Goal: Check status: Check status

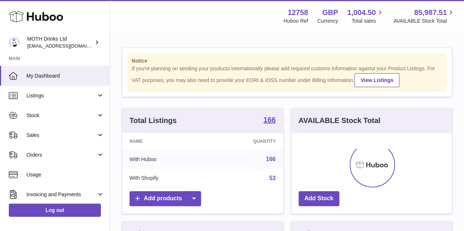
scroll to position [114, 161]
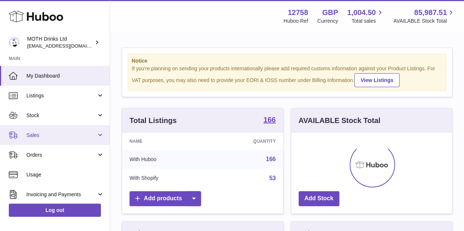
click at [61, 130] on link "Sales" at bounding box center [55, 135] width 110 height 20
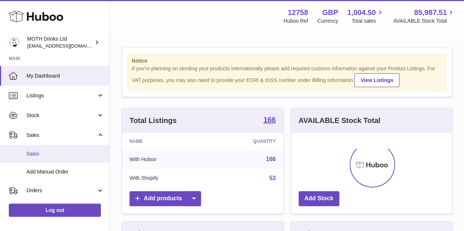
click at [50, 148] on link "Sales" at bounding box center [55, 154] width 110 height 18
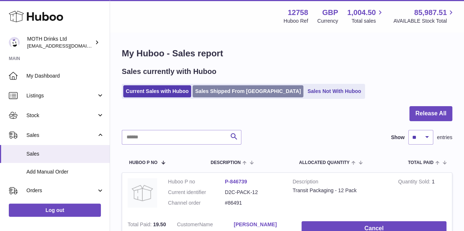
click at [198, 89] on link "Sales Shipped From Huboo" at bounding box center [248, 91] width 111 height 12
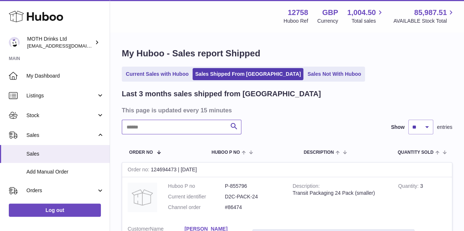
click at [184, 129] on input "text" at bounding box center [182, 127] width 120 height 15
paste input "**********"
type input "**********"
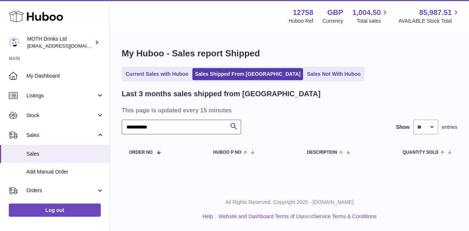
click at [184, 129] on input "**********" at bounding box center [182, 127] width 120 height 15
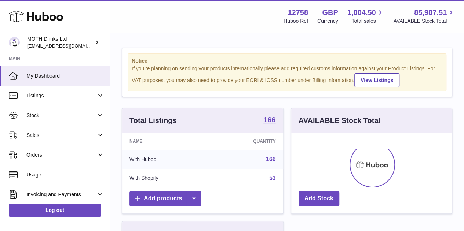
scroll to position [114, 164]
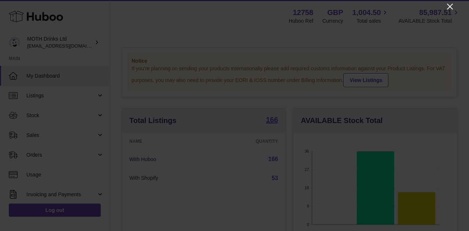
click at [448, 7] on icon "Close" at bounding box center [450, 6] width 9 height 9
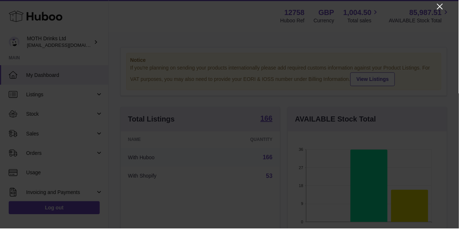
scroll to position [366640, 366593]
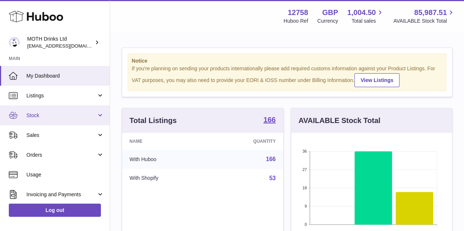
click at [76, 118] on span "Stock" at bounding box center [61, 115] width 70 height 7
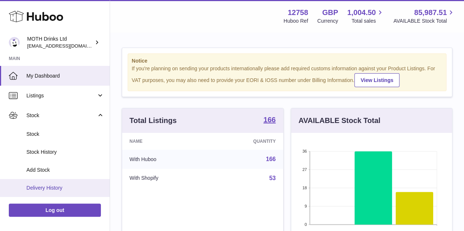
click at [40, 185] on span "Delivery History" at bounding box center [65, 188] width 78 height 7
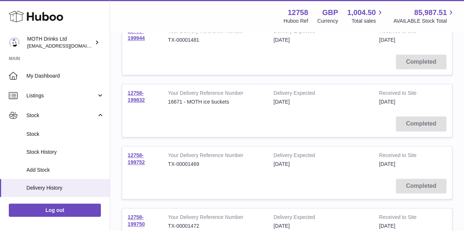
scroll to position [359, 0]
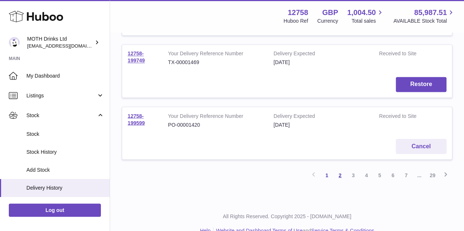
click at [338, 173] on link "2" at bounding box center [339, 175] width 13 height 13
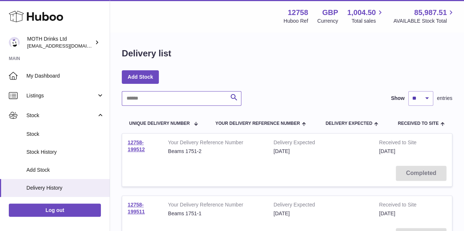
click at [188, 102] on input "text" at bounding box center [182, 98] width 120 height 15
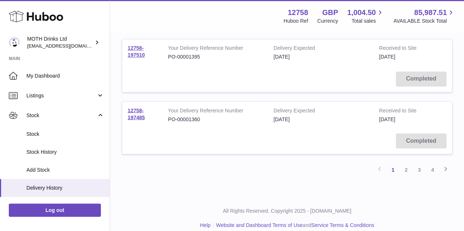
scroll to position [598, 0]
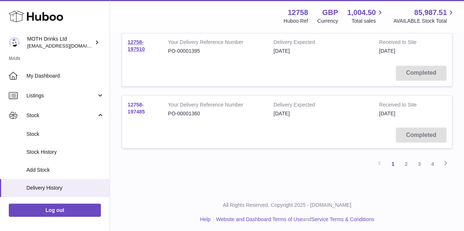
click at [138, 107] on link "12758-197485" at bounding box center [136, 108] width 17 height 13
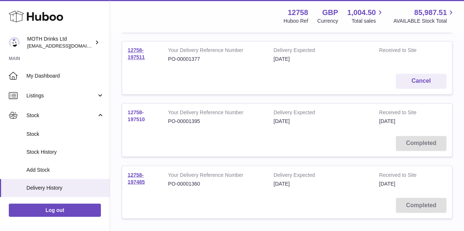
click at [139, 113] on link "12758-197510" at bounding box center [136, 116] width 17 height 13
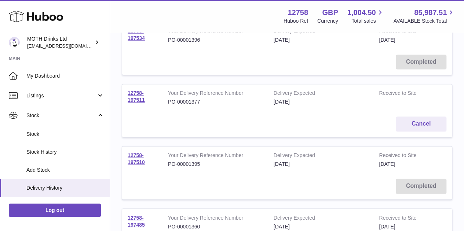
scroll to position [484, 0]
click at [138, 96] on link "12758-197511" at bounding box center [136, 97] width 17 height 13
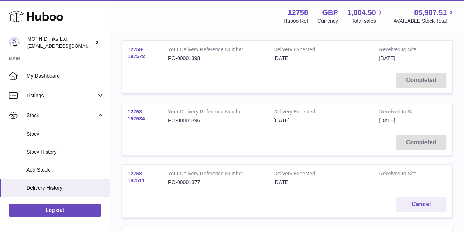
click at [134, 111] on link "12758-197534" at bounding box center [136, 115] width 17 height 13
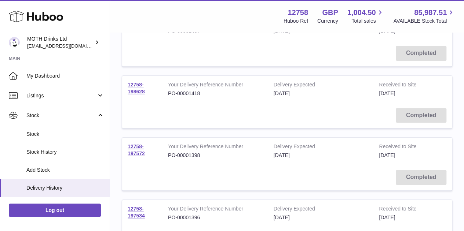
scroll to position [307, 0]
click at [131, 91] on link "12758-198628" at bounding box center [136, 88] width 17 height 13
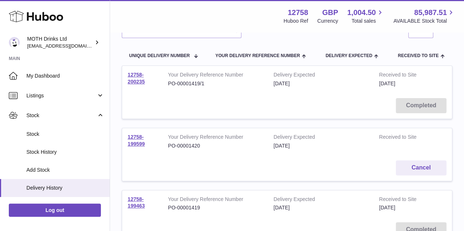
scroll to position [0, 0]
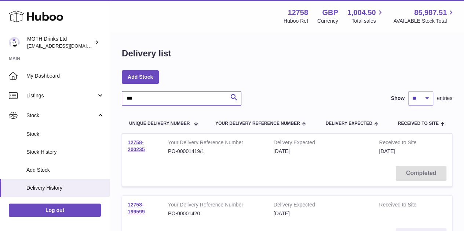
click at [151, 97] on input "***" at bounding box center [182, 98] width 120 height 15
type input "*"
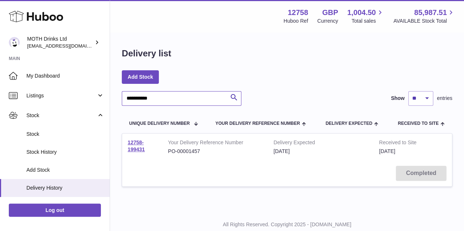
type input "**********"
click at [135, 146] on td "12758-199431" at bounding box center [142, 147] width 40 height 27
click at [135, 149] on link "12758-199431" at bounding box center [136, 146] width 17 height 13
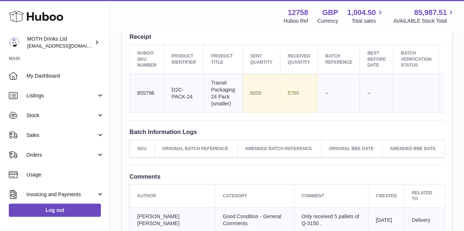
scroll to position [275, 0]
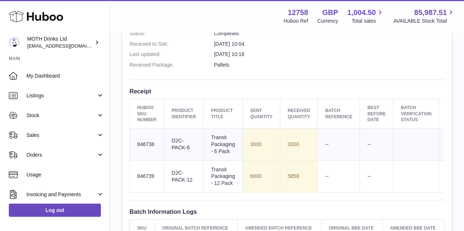
scroll to position [223, 0]
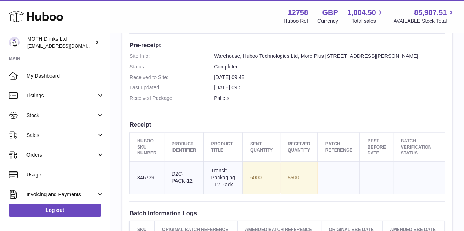
scroll to position [190, 0]
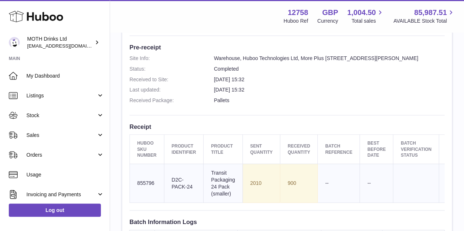
scroll to position [188, 0]
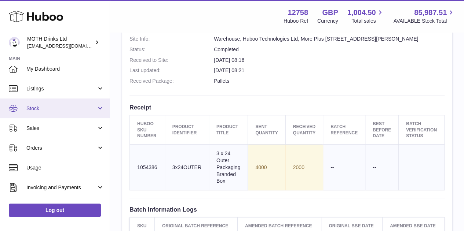
scroll to position [7, 0]
click at [53, 109] on span "Stock" at bounding box center [61, 108] width 70 height 7
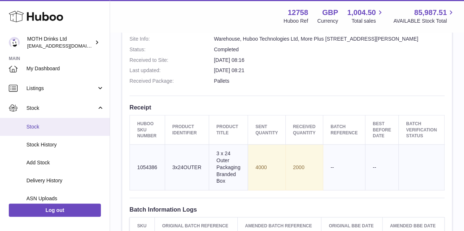
click at [51, 125] on span "Stock" at bounding box center [65, 127] width 78 height 7
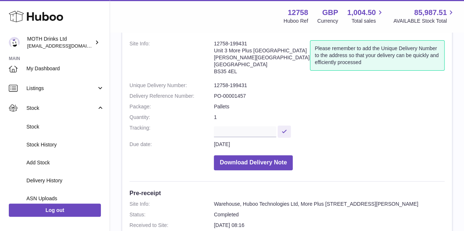
scroll to position [41, 0]
drag, startPoint x: 251, startPoint y: 94, endPoint x: 211, endPoint y: 96, distance: 40.0
click at [211, 96] on dl "Site Info: 12758-199431 Unit 3 More Plus Central Park Hudson Avenue Severn Beac…" at bounding box center [286, 108] width 315 height 134
copy dl "PO-00001457"
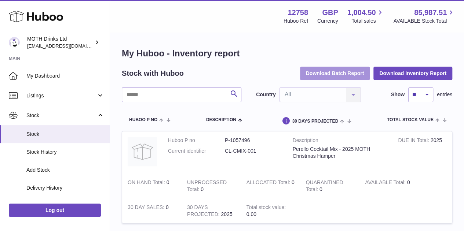
click at [321, 76] on button "Download Batch Report" at bounding box center [335, 73] width 70 height 13
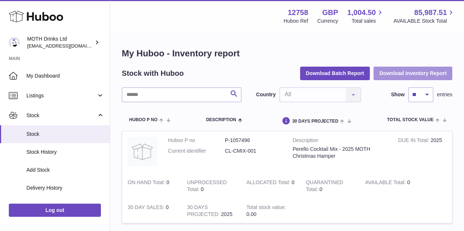
click at [400, 72] on button "Download Inventory Report" at bounding box center [412, 73] width 79 height 13
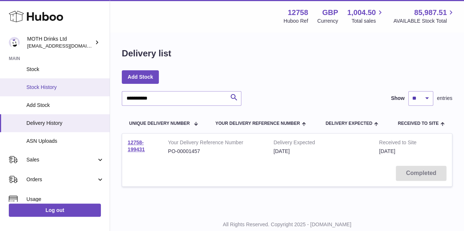
scroll to position [66, 0]
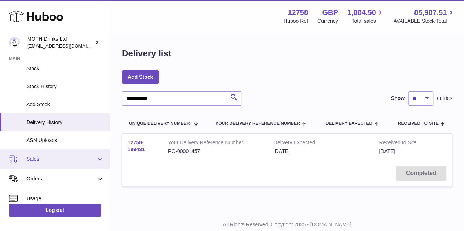
click at [36, 162] on span "Sales" at bounding box center [61, 159] width 70 height 7
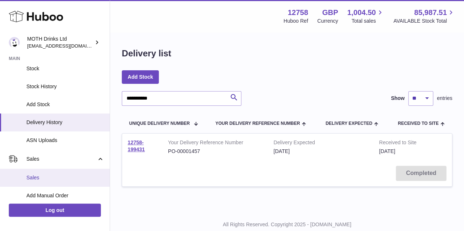
click at [38, 174] on link "Sales" at bounding box center [55, 178] width 110 height 18
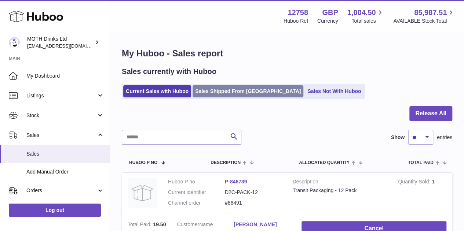
click at [228, 90] on link "Sales Shipped From [GEOGRAPHIC_DATA]" at bounding box center [248, 91] width 111 height 12
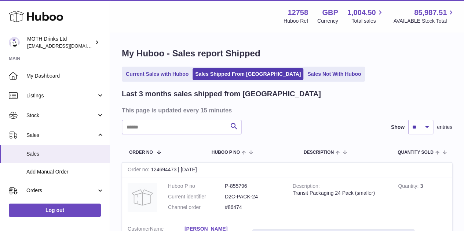
click at [190, 124] on input "text" at bounding box center [182, 127] width 120 height 15
paste input "**********"
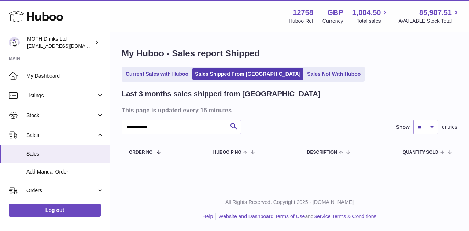
drag, startPoint x: 190, startPoint y: 124, endPoint x: 130, endPoint y: 121, distance: 60.2
click at [130, 121] on input "**********" at bounding box center [182, 127] width 120 height 15
type input "*"
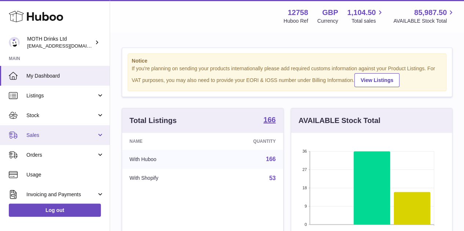
click at [62, 134] on span "Sales" at bounding box center [61, 135] width 70 height 7
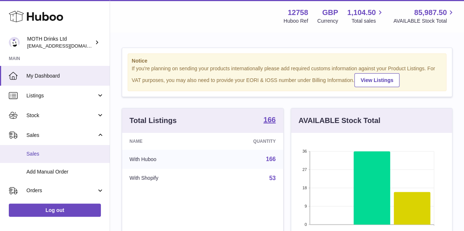
click at [58, 153] on span "Sales" at bounding box center [65, 154] width 78 height 7
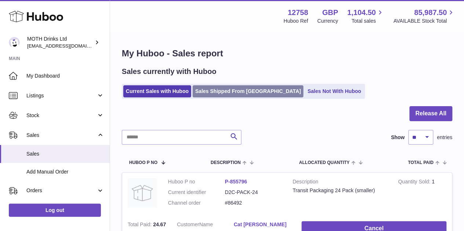
click at [211, 89] on link "Sales Shipped From [GEOGRAPHIC_DATA]" at bounding box center [248, 91] width 111 height 12
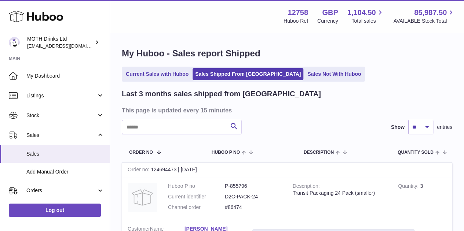
click at [188, 125] on input "text" at bounding box center [182, 127] width 120 height 15
paste input "**********"
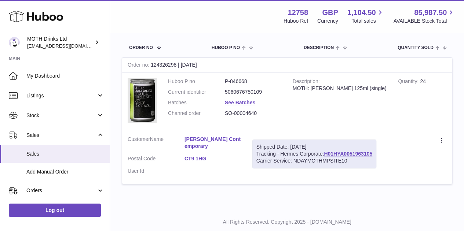
scroll to position [105, 0]
click at [332, 154] on link "H01HYA0051963105" at bounding box center [348, 154] width 48 height 6
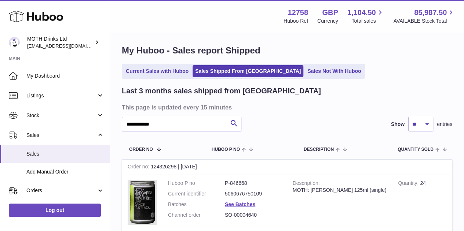
scroll to position [0, 0]
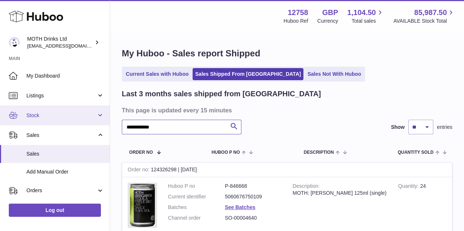
drag, startPoint x: 175, startPoint y: 128, endPoint x: 91, endPoint y: 110, distance: 85.5
click at [91, 110] on div "**********" at bounding box center [232, 178] width 464 height 356
paste input "text"
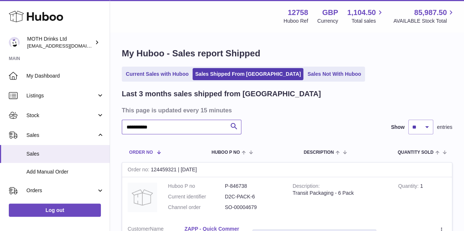
scroll to position [121, 0]
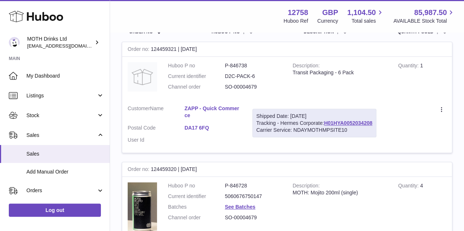
click at [344, 118] on div "Shipped Date: [DATE]" at bounding box center [314, 116] width 116 height 7
click at [343, 122] on link "H01HYA0052034208" at bounding box center [348, 123] width 48 height 6
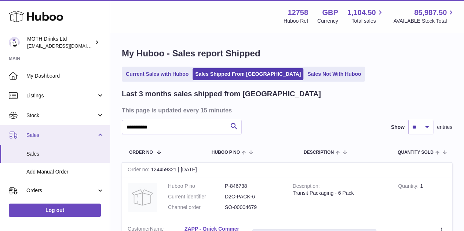
drag, startPoint x: 173, startPoint y: 123, endPoint x: 104, endPoint y: 135, distance: 69.9
paste input "text"
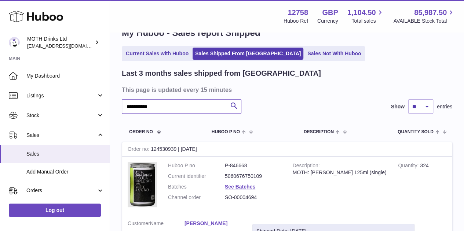
scroll to position [50, 0]
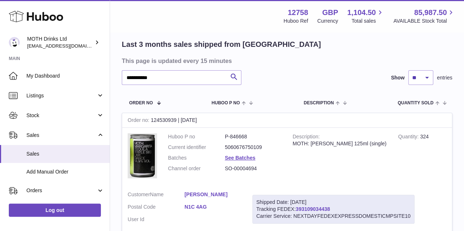
click at [316, 209] on link "393109034438" at bounding box center [313, 209] width 34 height 6
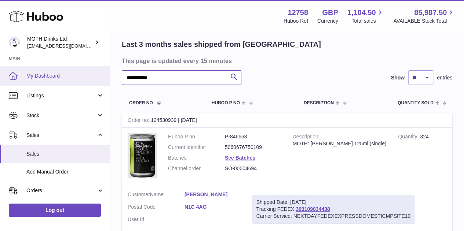
drag, startPoint x: 165, startPoint y: 79, endPoint x: 96, endPoint y: 84, distance: 69.8
click at [96, 84] on div "**********" at bounding box center [232, 135] width 464 height 370
paste input "text"
type input "**********"
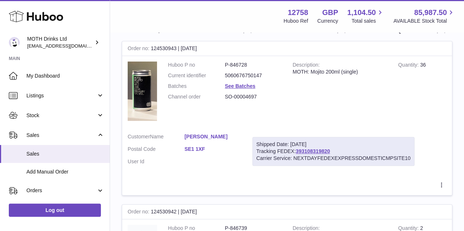
scroll to position [126, 0]
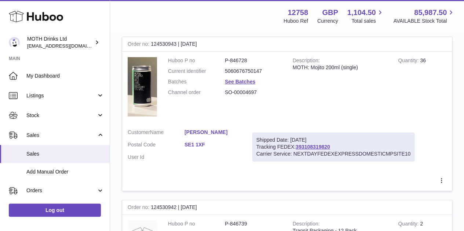
click at [313, 143] on div "Shipped Date: [DATE]" at bounding box center [333, 140] width 154 height 7
click at [311, 146] on link "393108319820" at bounding box center [313, 147] width 34 height 6
